Goal: Task Accomplishment & Management: Use online tool/utility

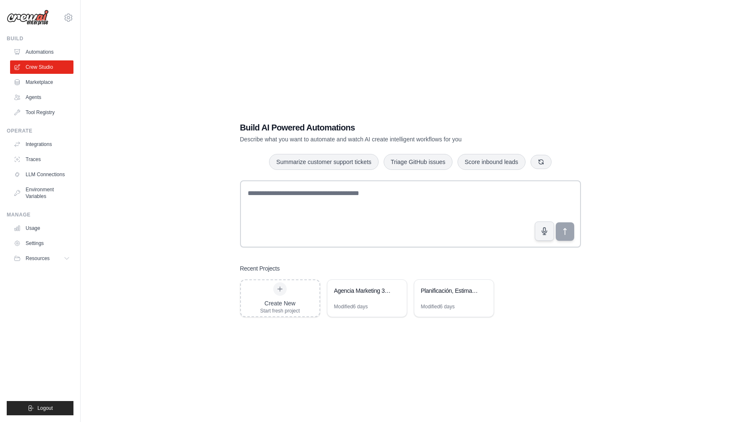
scroll to position [6, 0]
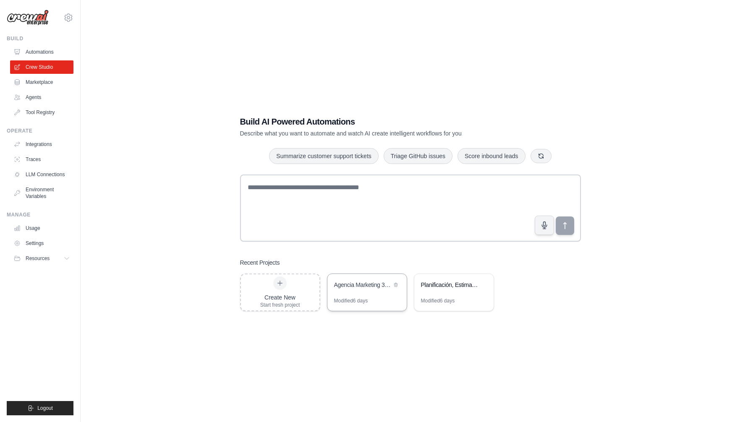
click at [366, 296] on div "Agencia Marketing 360 - Automatización de Campañas Completas" at bounding box center [366, 286] width 79 height 24
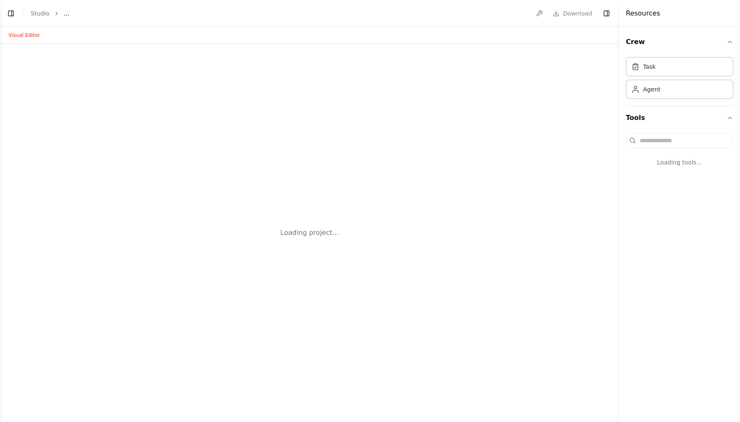
select select "****"
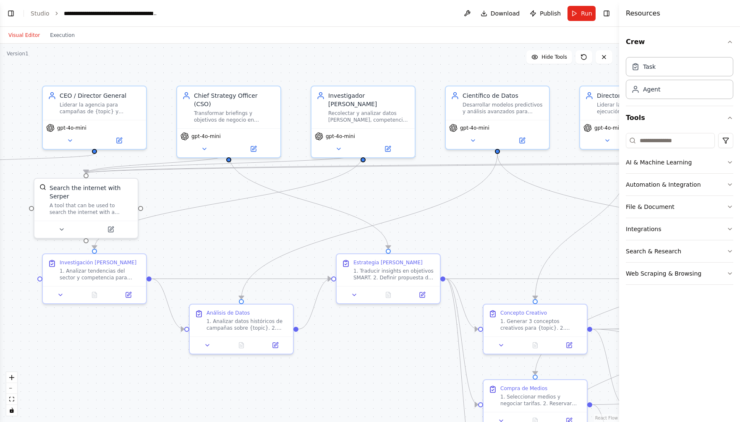
scroll to position [5103, 0]
click at [26, 34] on button "Visual Editor" at bounding box center [24, 35] width 42 height 10
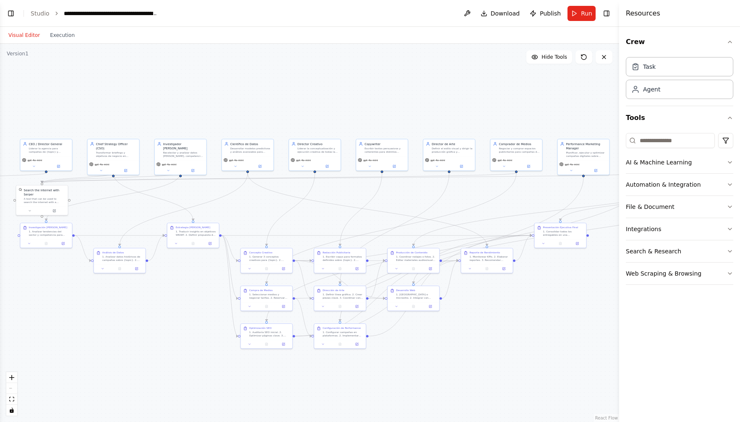
drag, startPoint x: 566, startPoint y: 236, endPoint x: 337, endPoint y: 181, distance: 235.5
click at [351, 214] on div ".deletable-edge-delete-btn { width: 20px; height: 20px; border: 0px solid #ffff…" at bounding box center [309, 233] width 619 height 379
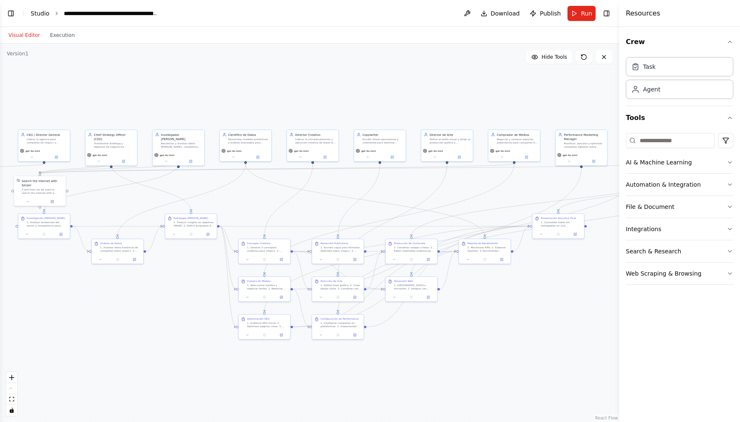
click at [42, 13] on link "Studio" at bounding box center [40, 13] width 19 height 7
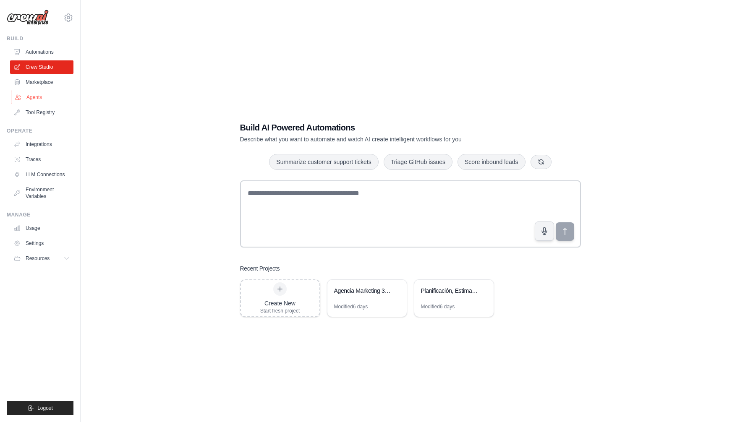
click at [32, 97] on link "Agents" at bounding box center [42, 97] width 63 height 13
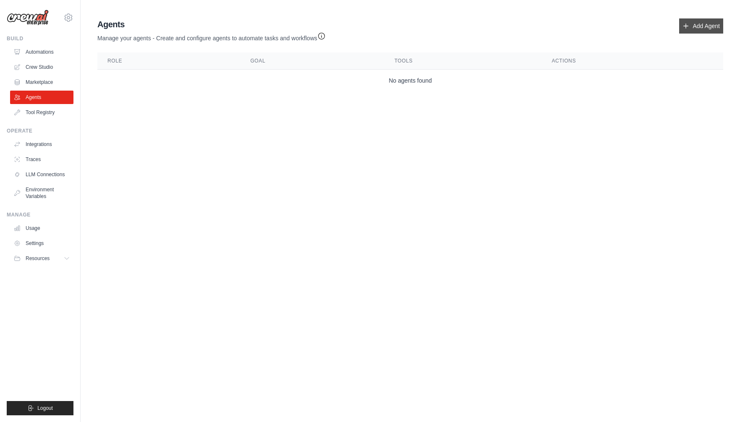
click at [702, 24] on link "Add Agent" at bounding box center [701, 25] width 44 height 15
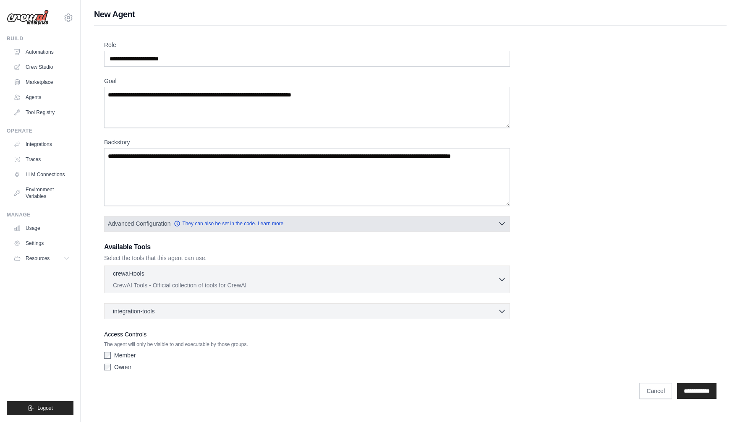
click at [505, 223] on icon "button" at bounding box center [502, 224] width 5 height 3
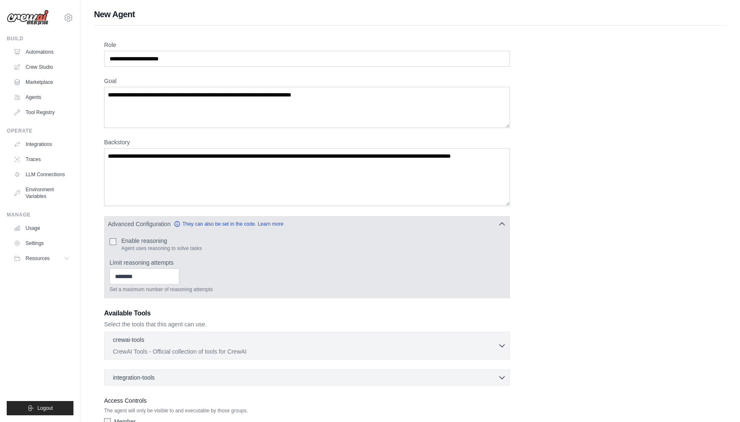
scroll to position [57, 0]
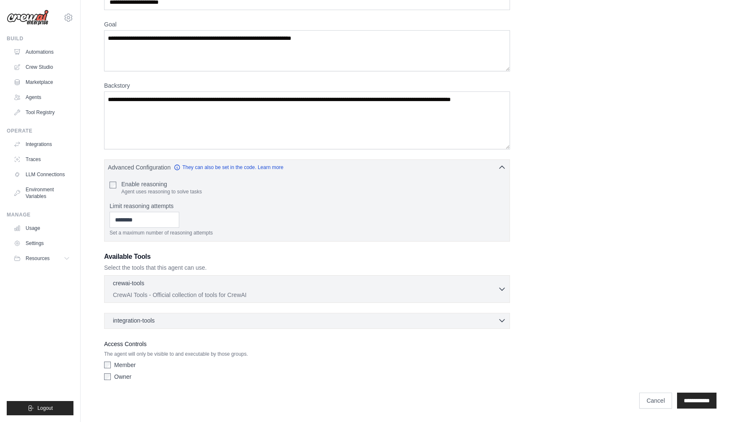
click at [476, 321] on div "integration-tools 0 selected" at bounding box center [309, 321] width 393 height 8
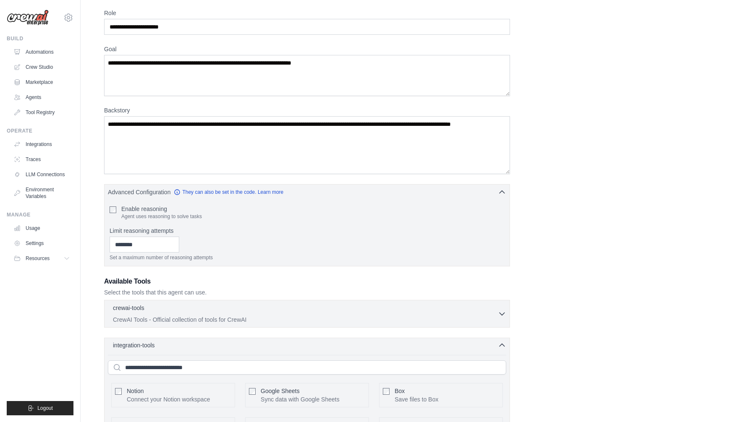
scroll to position [0, 0]
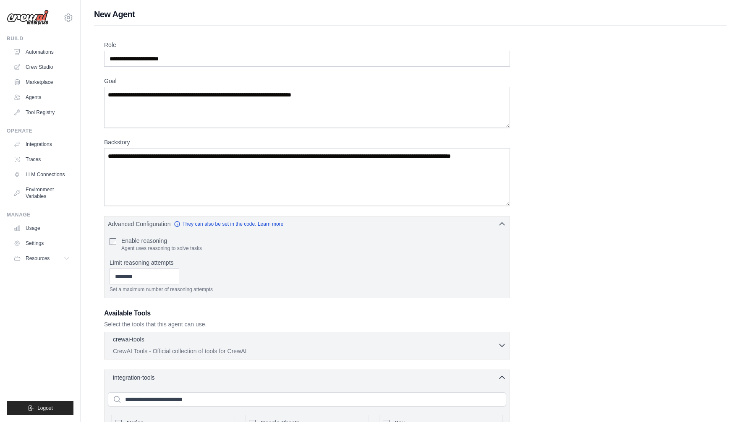
click at [315, 346] on div "crewai-tools 0 selected CrewAI Tools - Official collection of tools for CrewAI" at bounding box center [305, 345] width 385 height 20
